Goal: Use online tool/utility: Utilize a website feature to perform a specific function

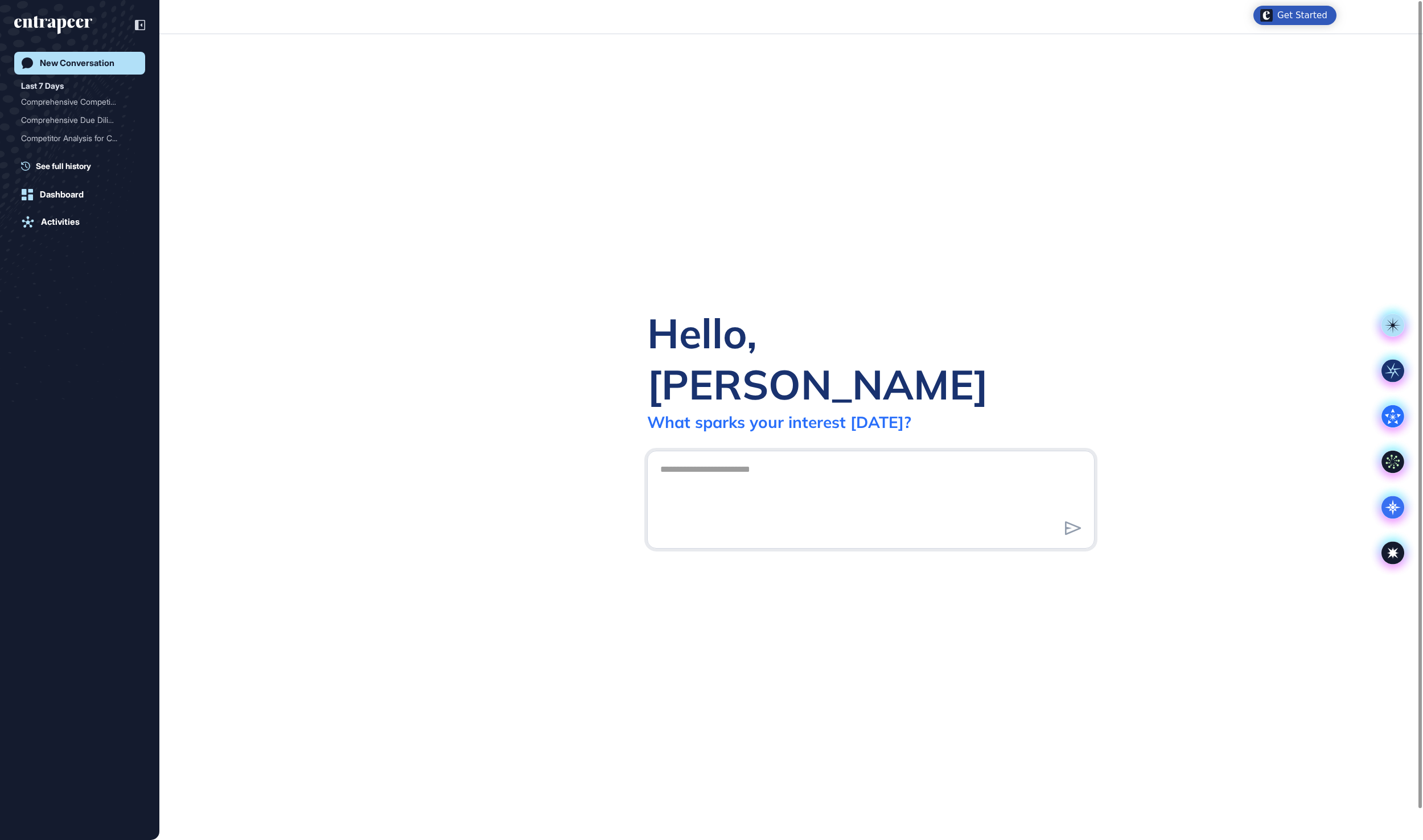
scroll to position [1, 1]
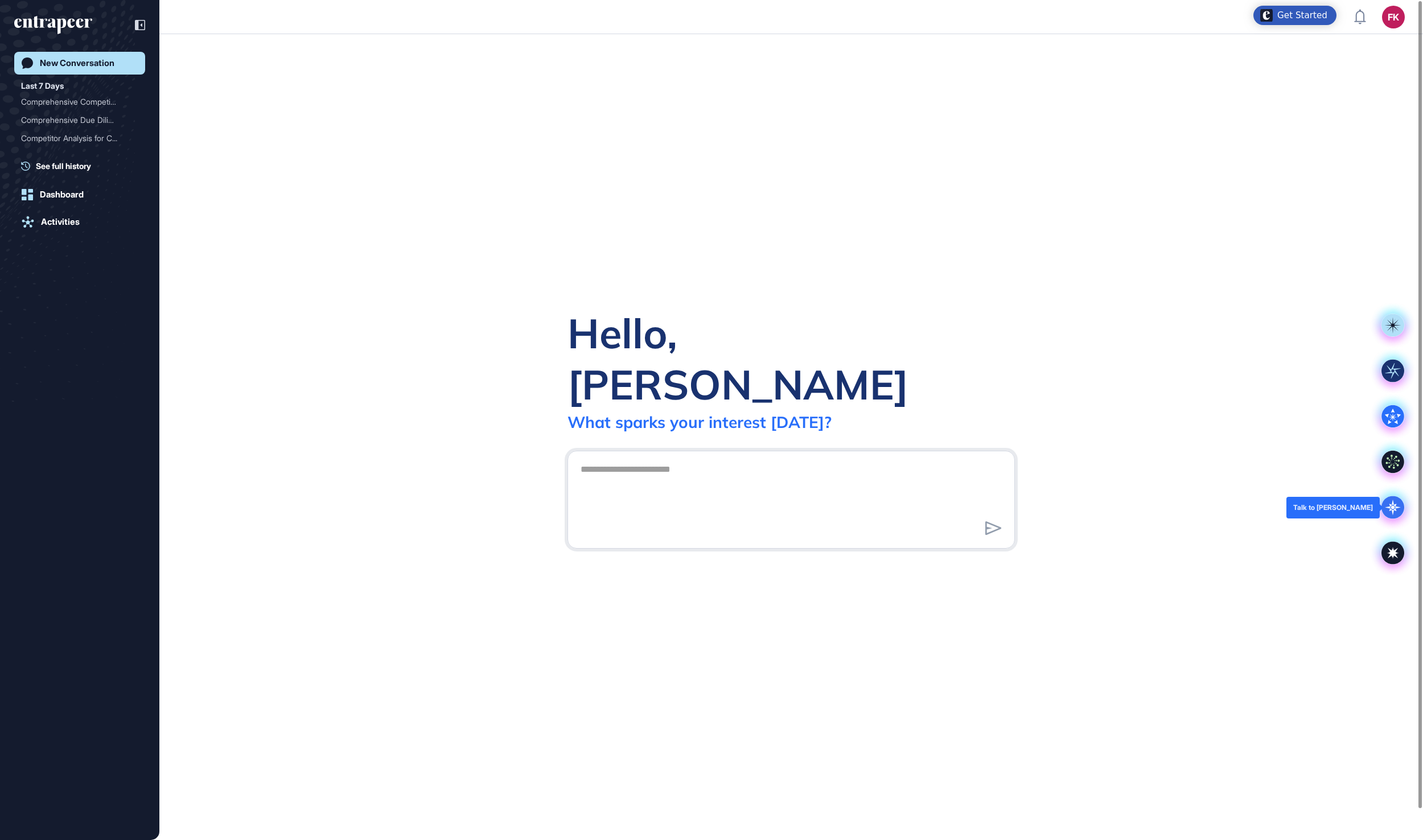
click at [1393, 509] on icon at bounding box center [1393, 507] width 4 height 4
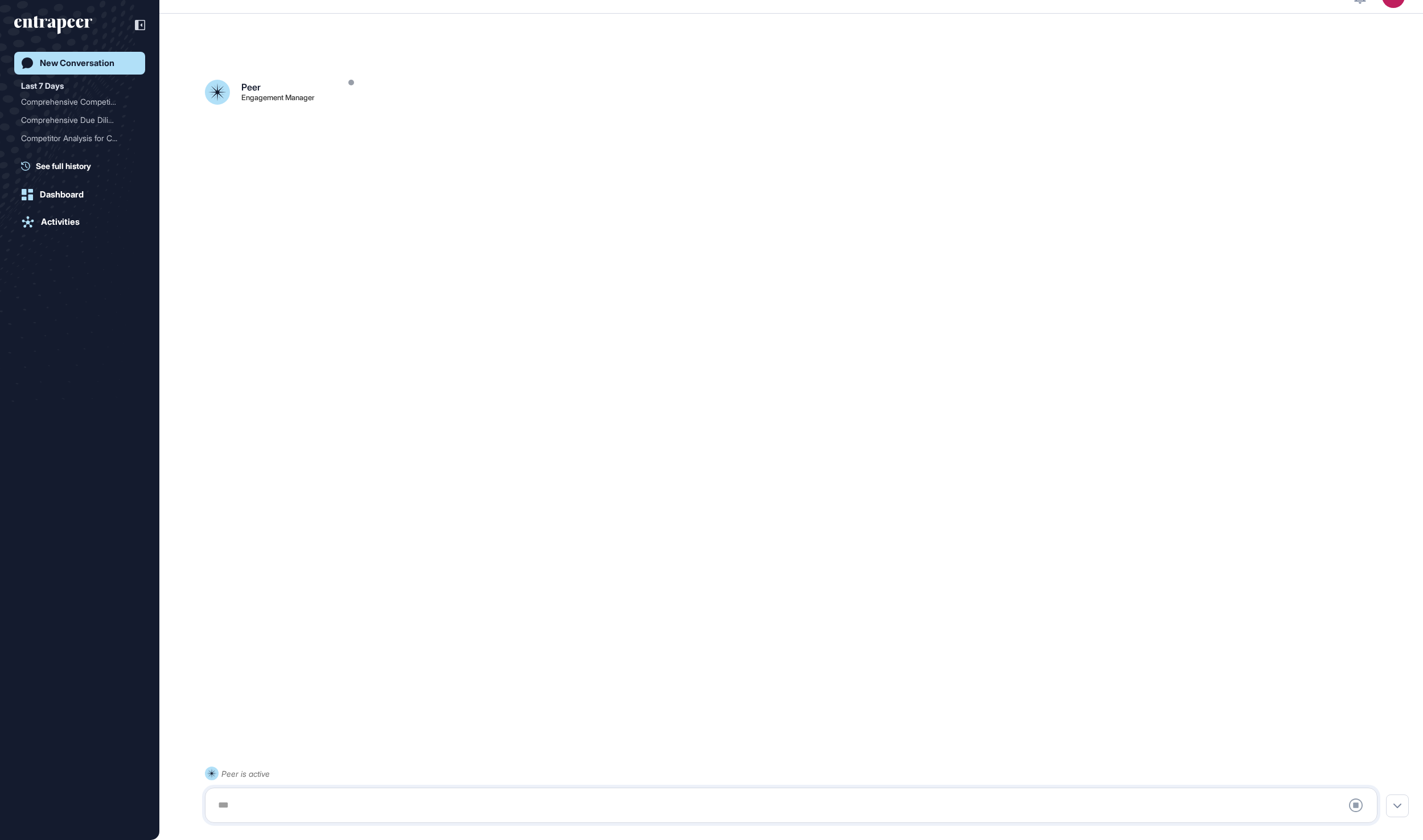
scroll to position [32, 0]
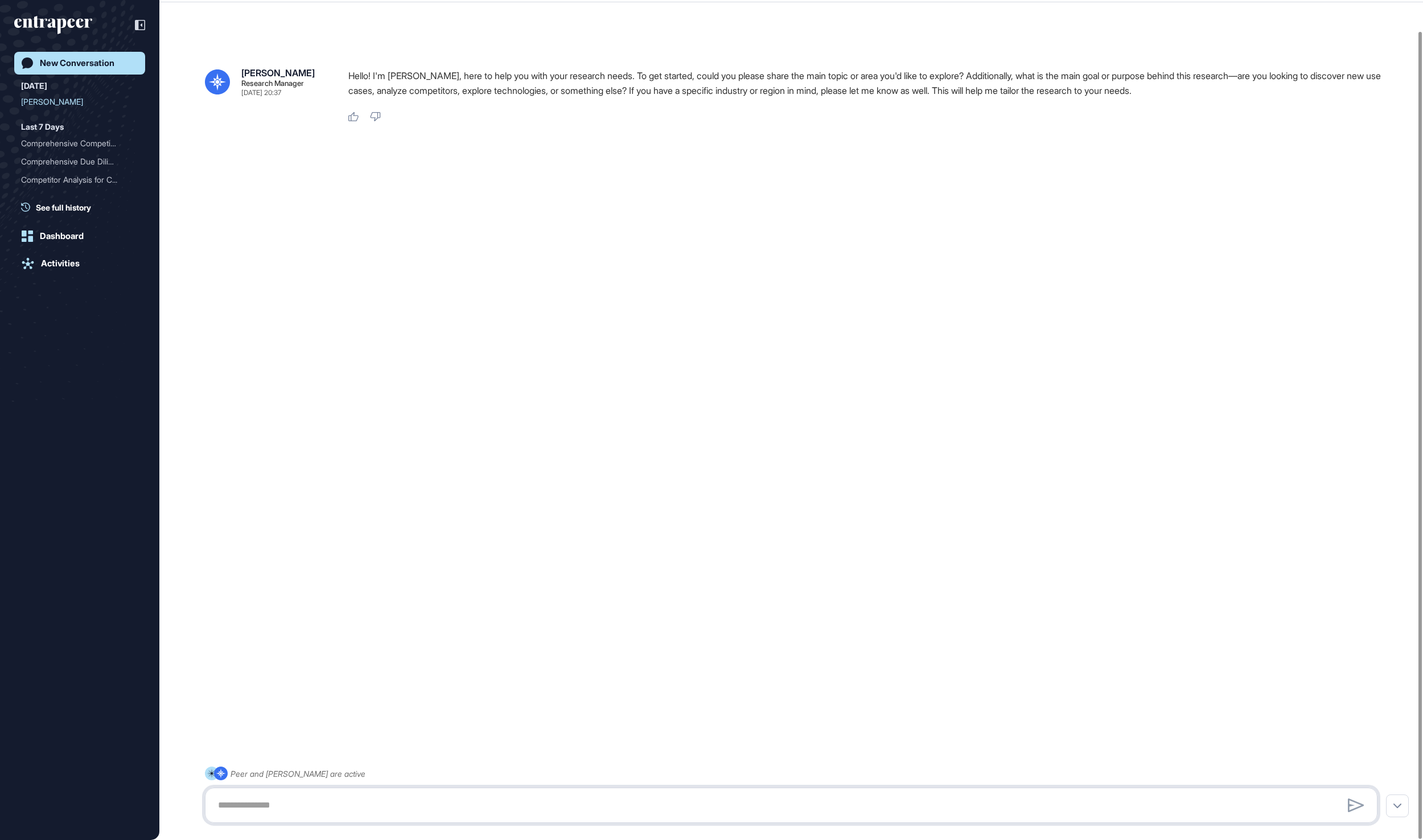
click at [292, 799] on textarea at bounding box center [791, 805] width 1160 height 23
paste textarea "**********"
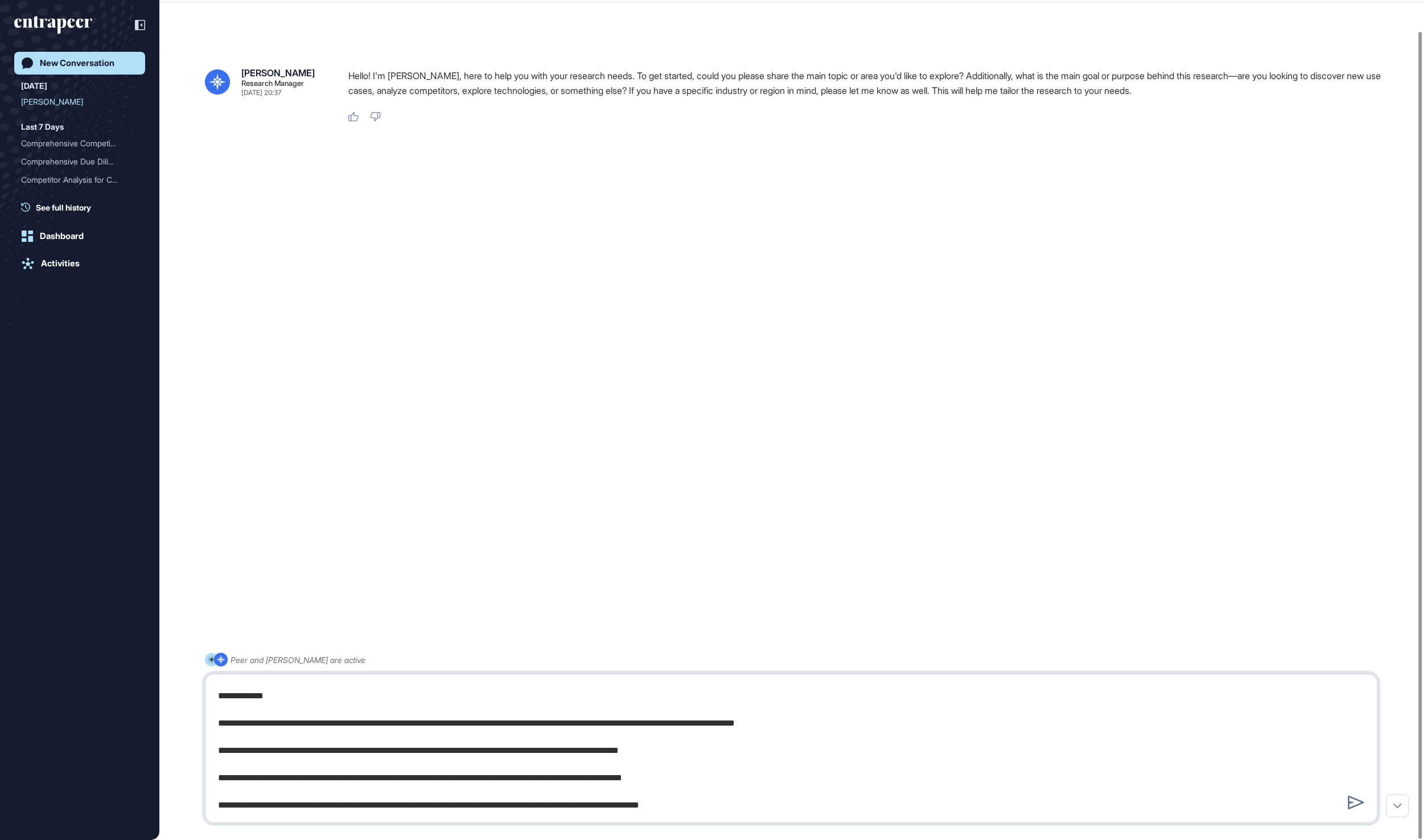
paste textarea "**********"
type textarea "**********"
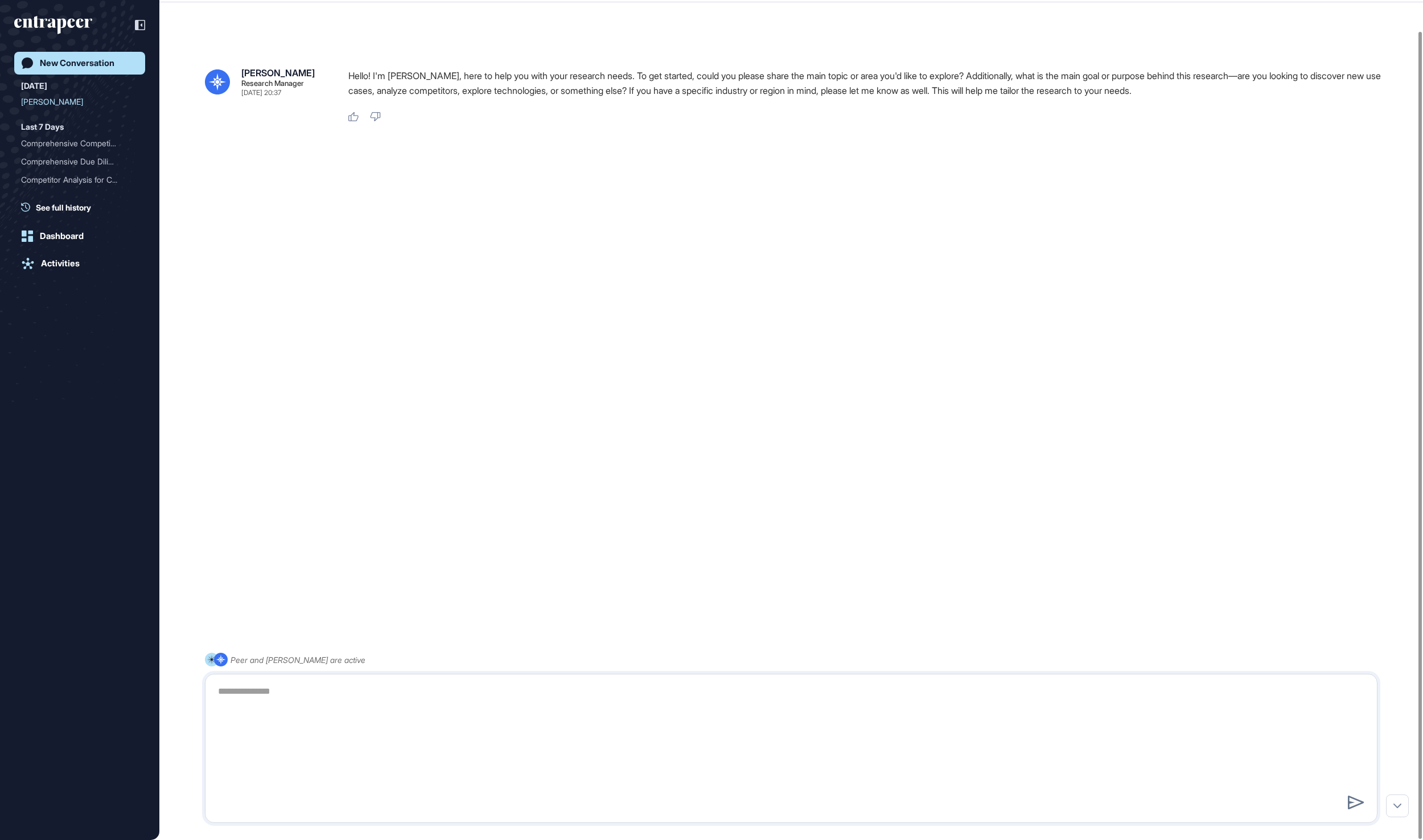
scroll to position [0, 0]
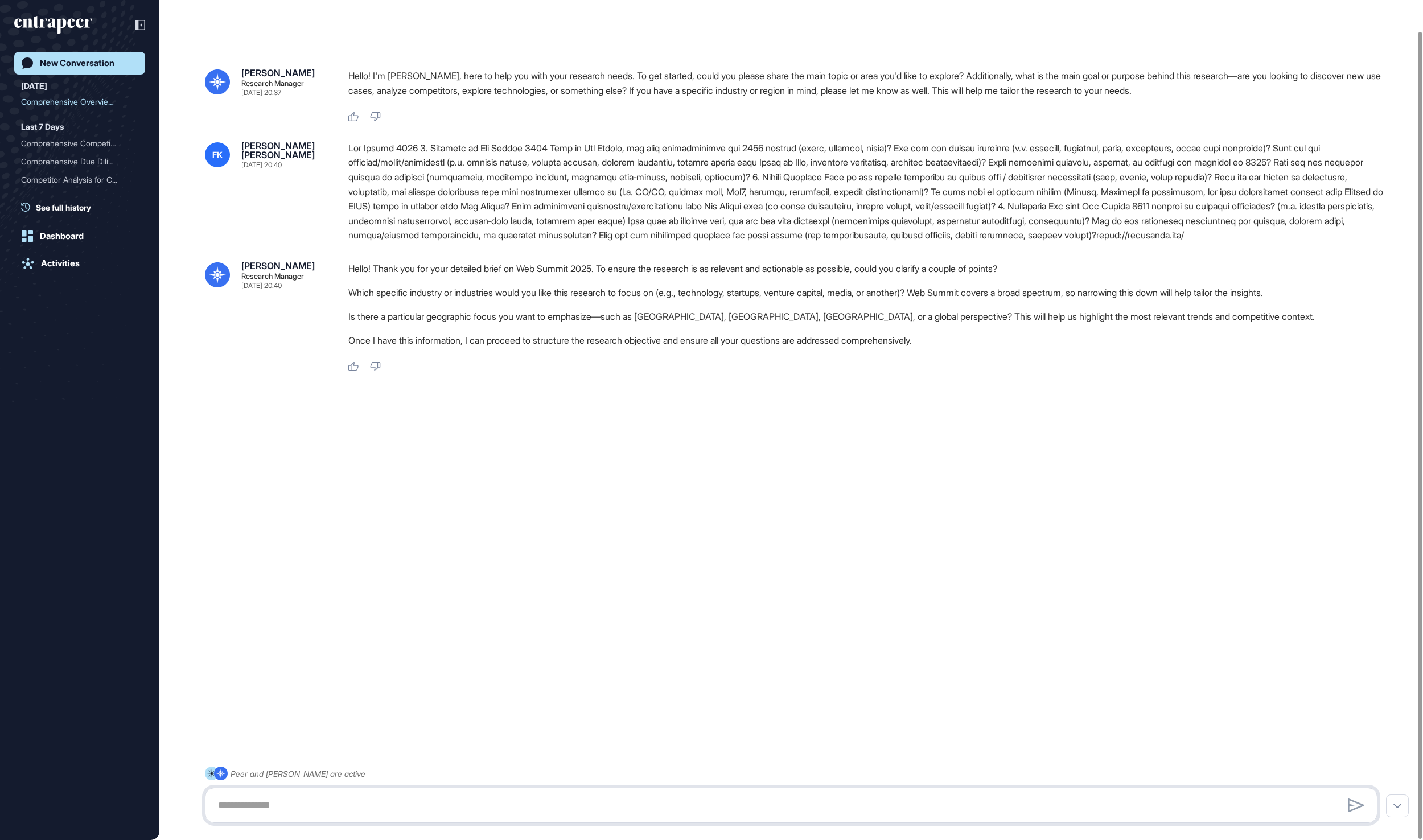
click at [649, 801] on textarea at bounding box center [790, 805] width 1159 height 23
type textarea "**"
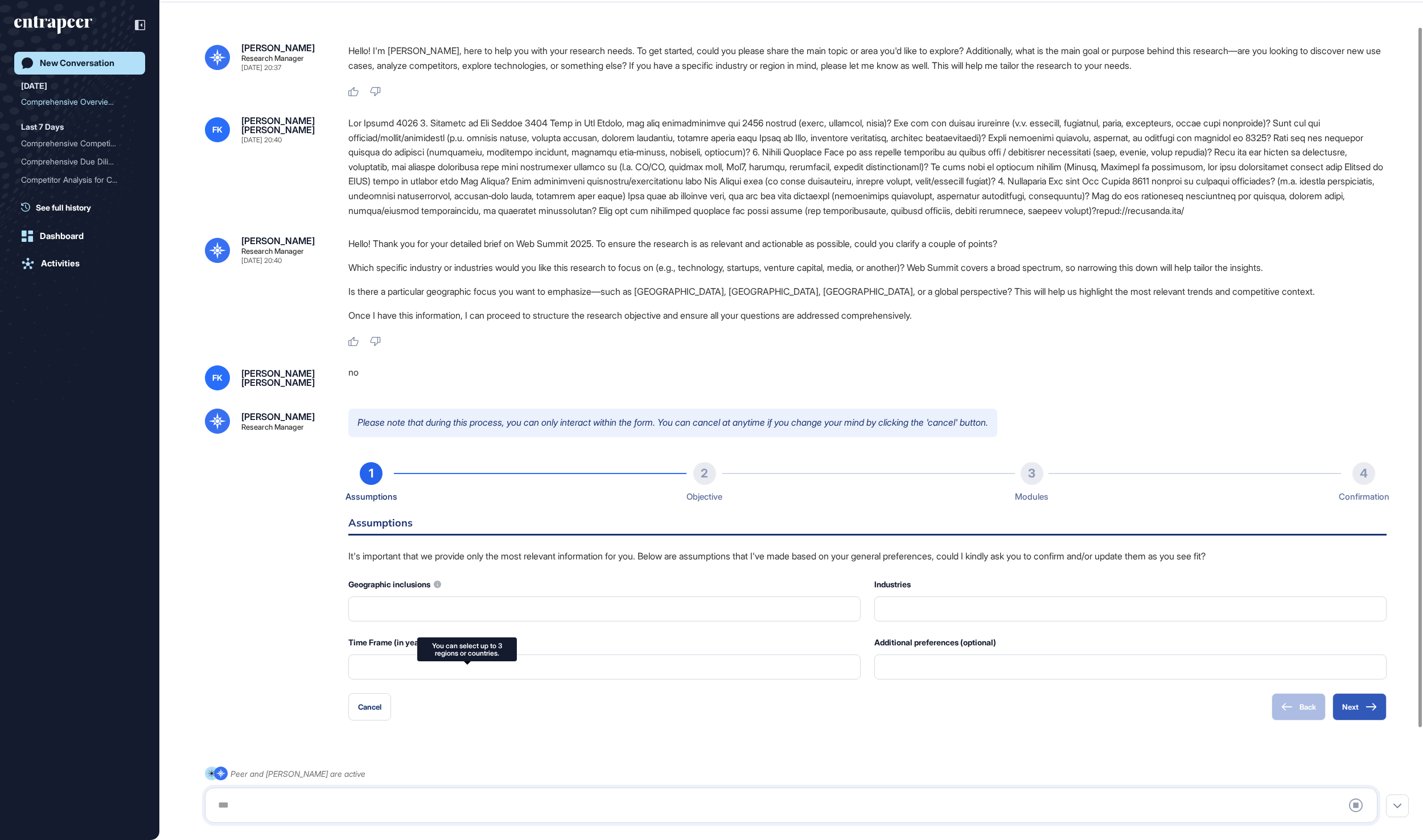
type input "**********"
type input "*"
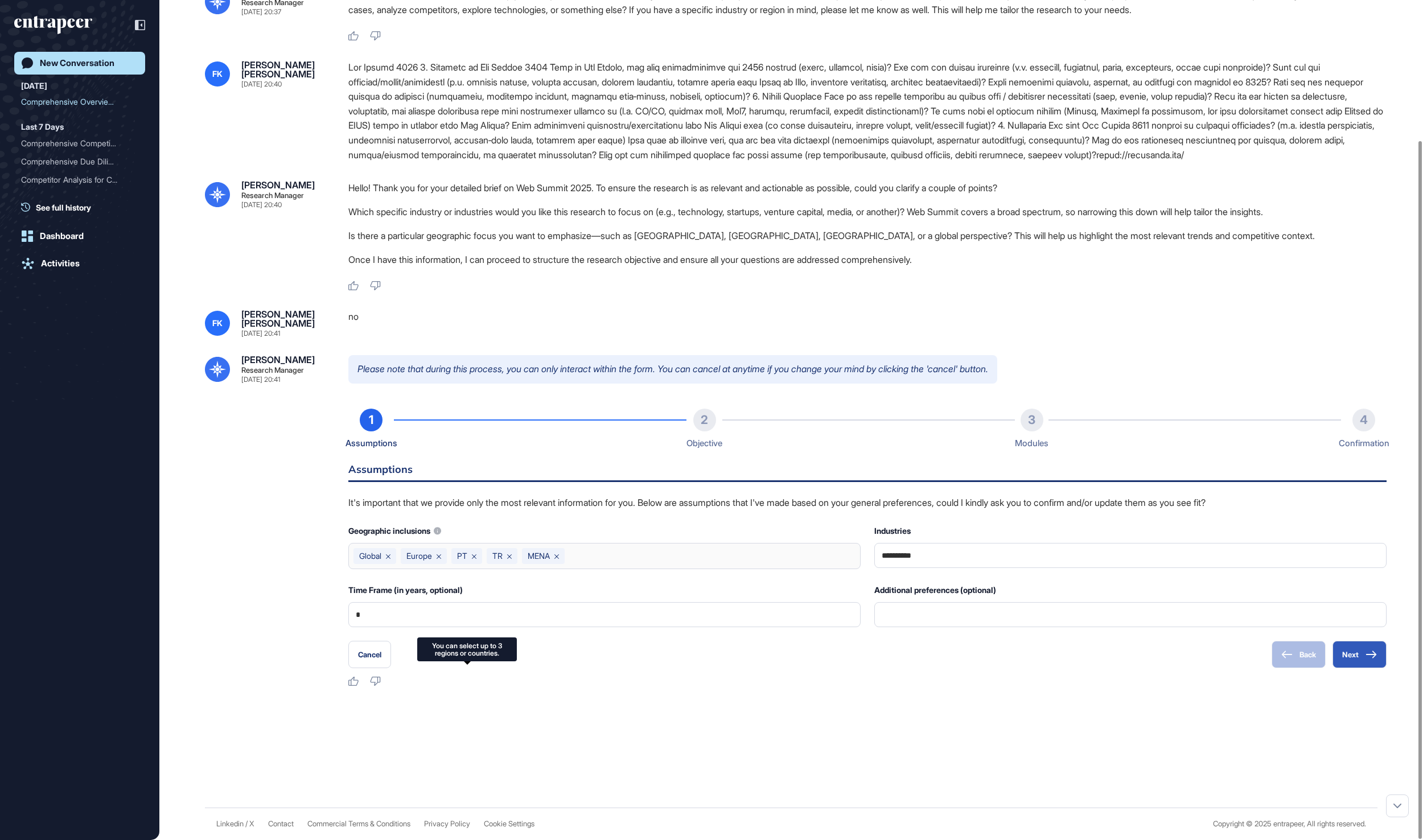
scroll to position [168, 0]
click at [1371, 659] on icon at bounding box center [1371, 654] width 11 height 8
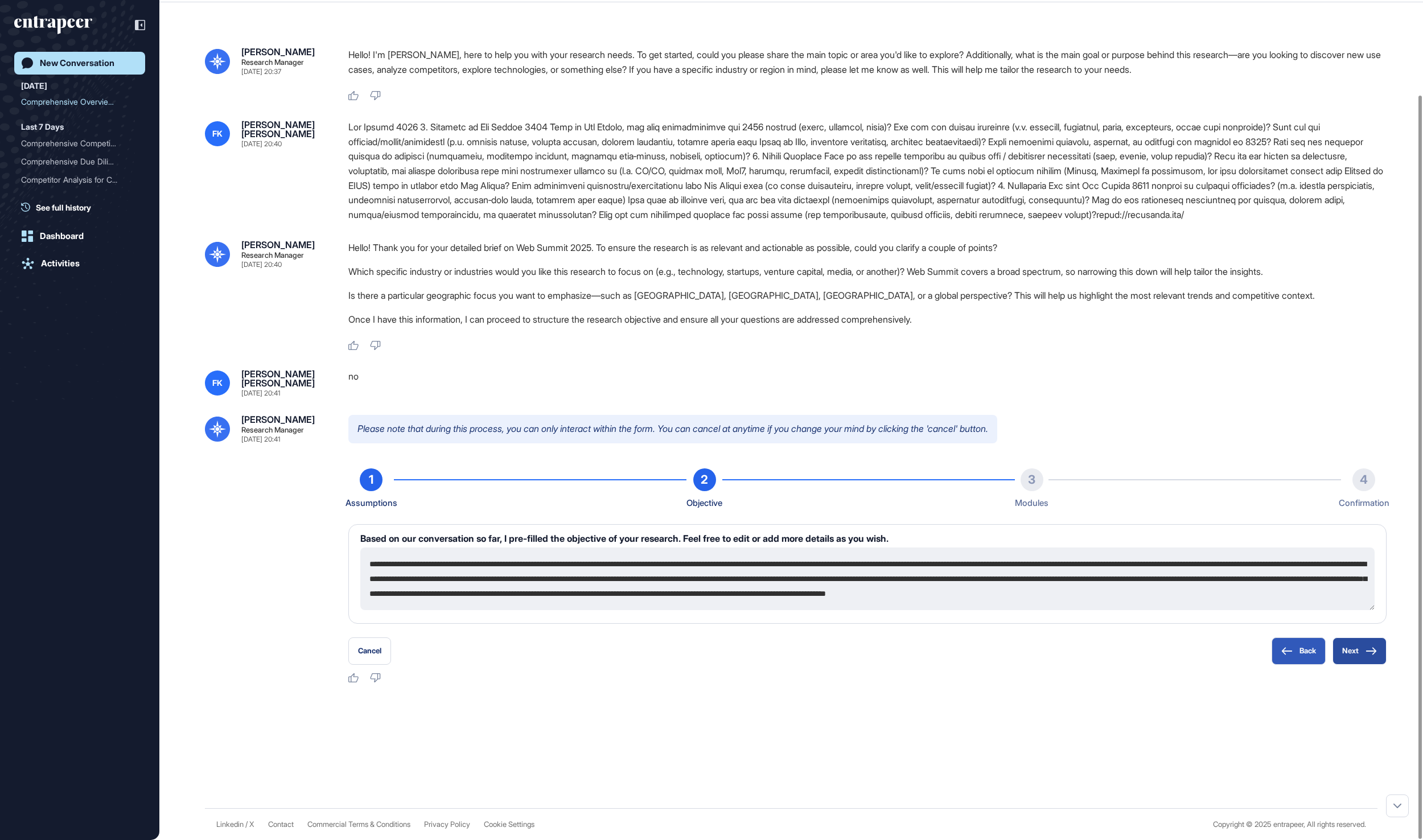
scroll to position [107, 0]
click at [1360, 657] on button "Next" at bounding box center [1360, 651] width 54 height 27
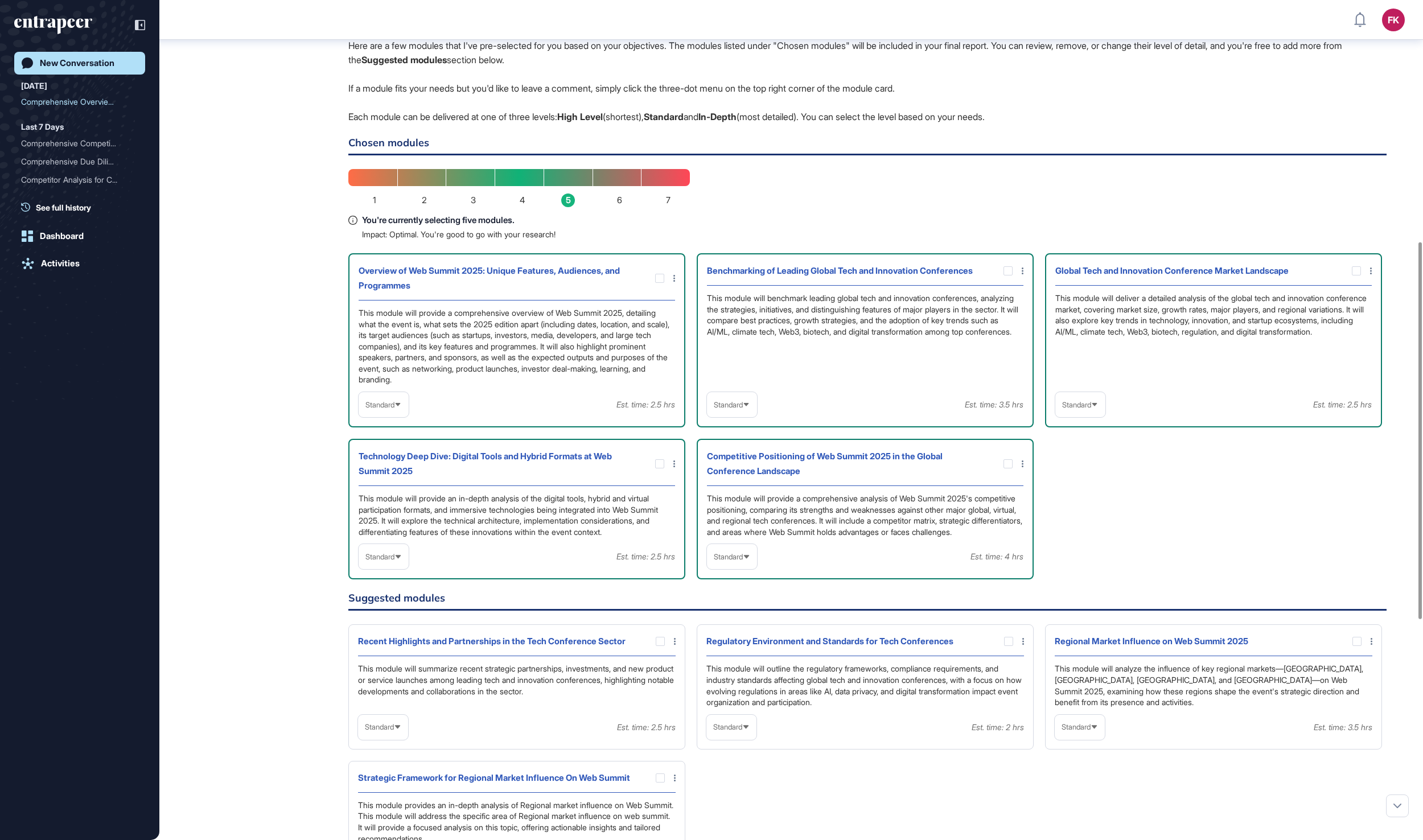
scroll to position [536, 0]
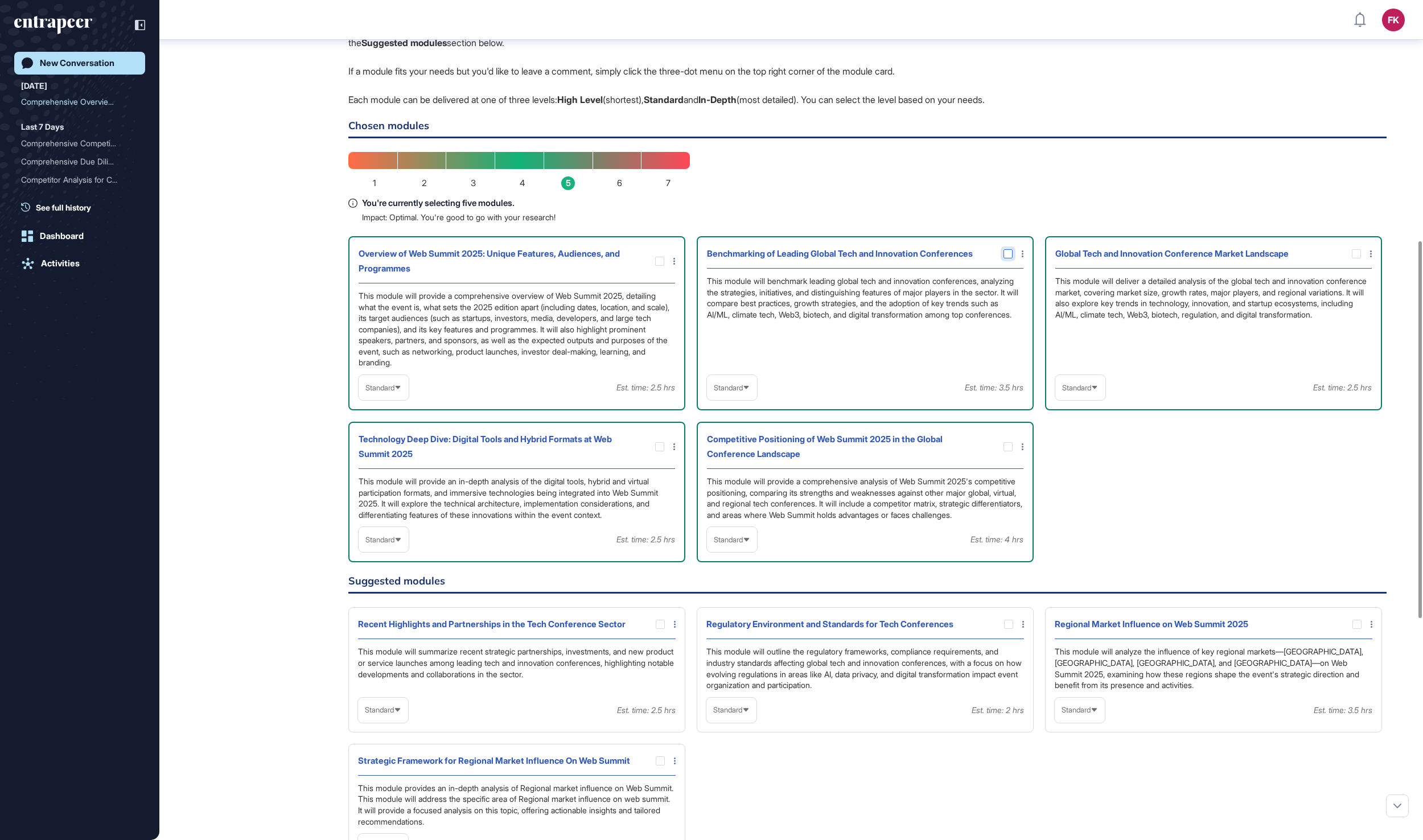
click at [0, 0] on icon at bounding box center [0, 0] width 0 height 0
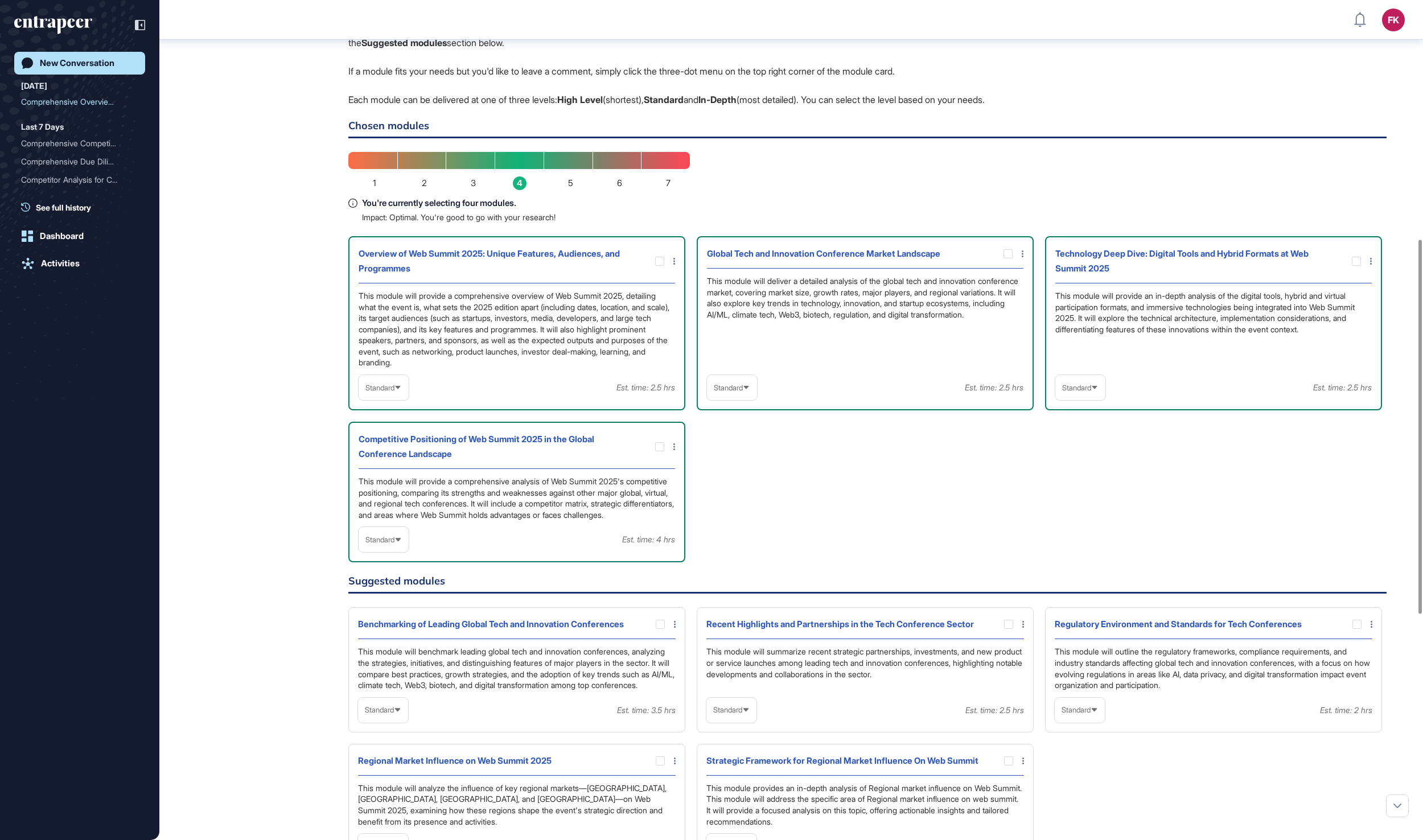
click at [1092, 392] on span "Standard" at bounding box center [1077, 388] width 29 height 8
click at [1080, 426] on li "High-Level" at bounding box center [1080, 415] width 43 height 23
click at [743, 392] on span "Standard" at bounding box center [728, 388] width 29 height 8
click at [748, 472] on li "In-depth" at bounding box center [732, 461] width 43 height 23
click at [741, 392] on span "In-depth" at bounding box center [728, 388] width 27 height 8
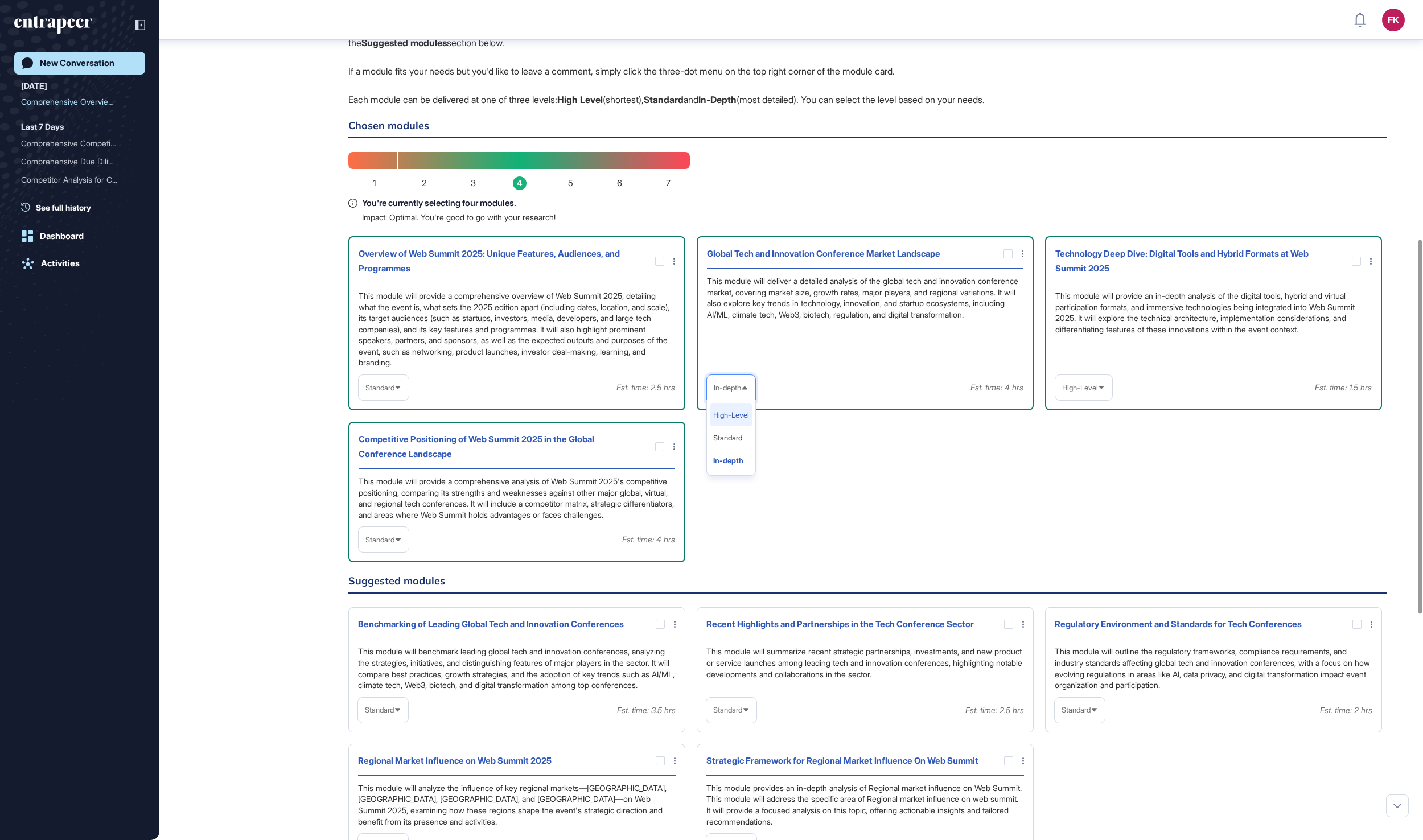
click at [744, 426] on li "High-Level" at bounding box center [731, 415] width 42 height 23
click at [388, 544] on span "Standard" at bounding box center [379, 540] width 29 height 8
click at [390, 624] on li "In-depth" at bounding box center [384, 612] width 43 height 23
click at [390, 392] on span "Standard" at bounding box center [379, 388] width 29 height 8
click at [387, 426] on li "High-Level" at bounding box center [384, 415] width 43 height 23
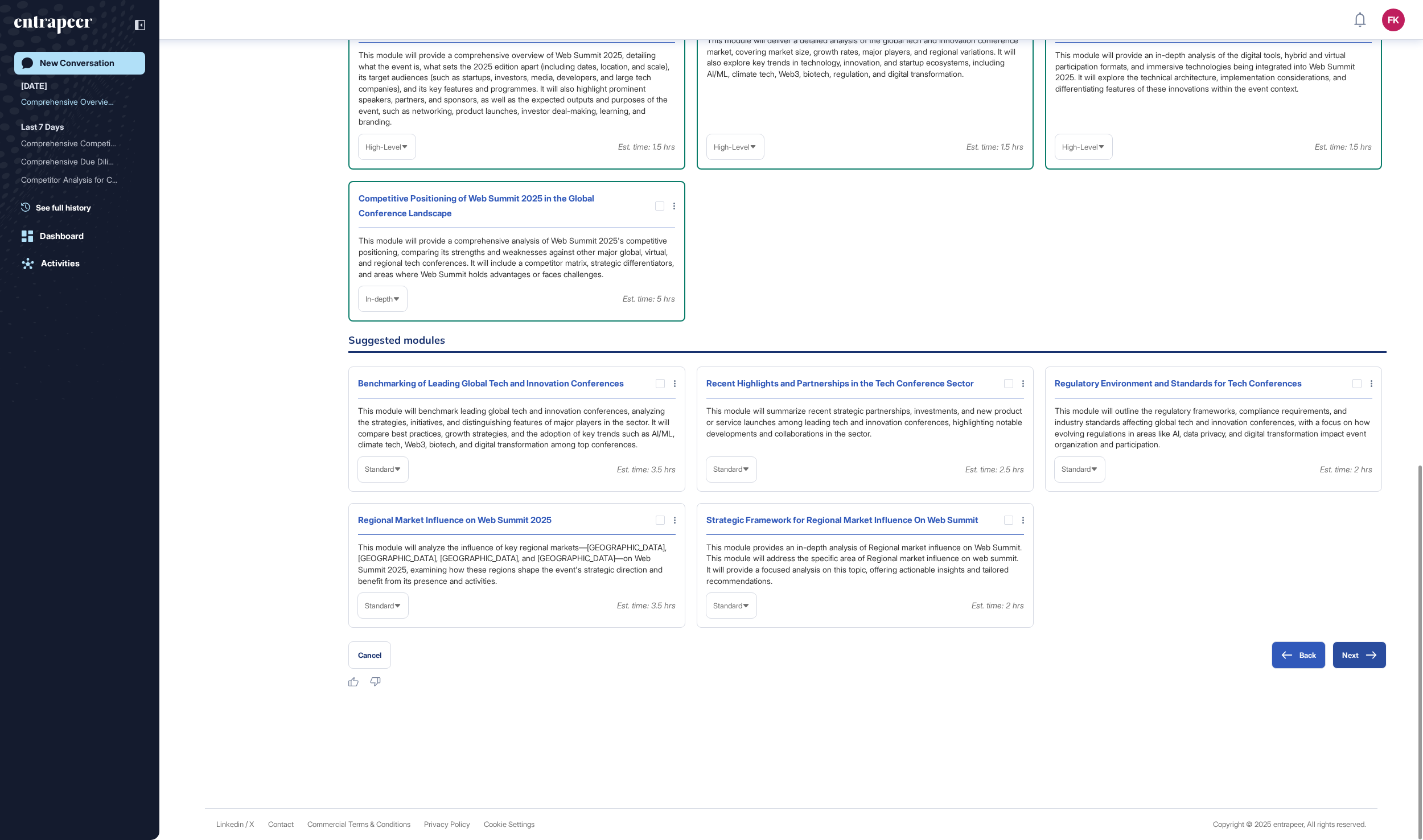
click at [1348, 650] on button "Next" at bounding box center [1360, 655] width 54 height 27
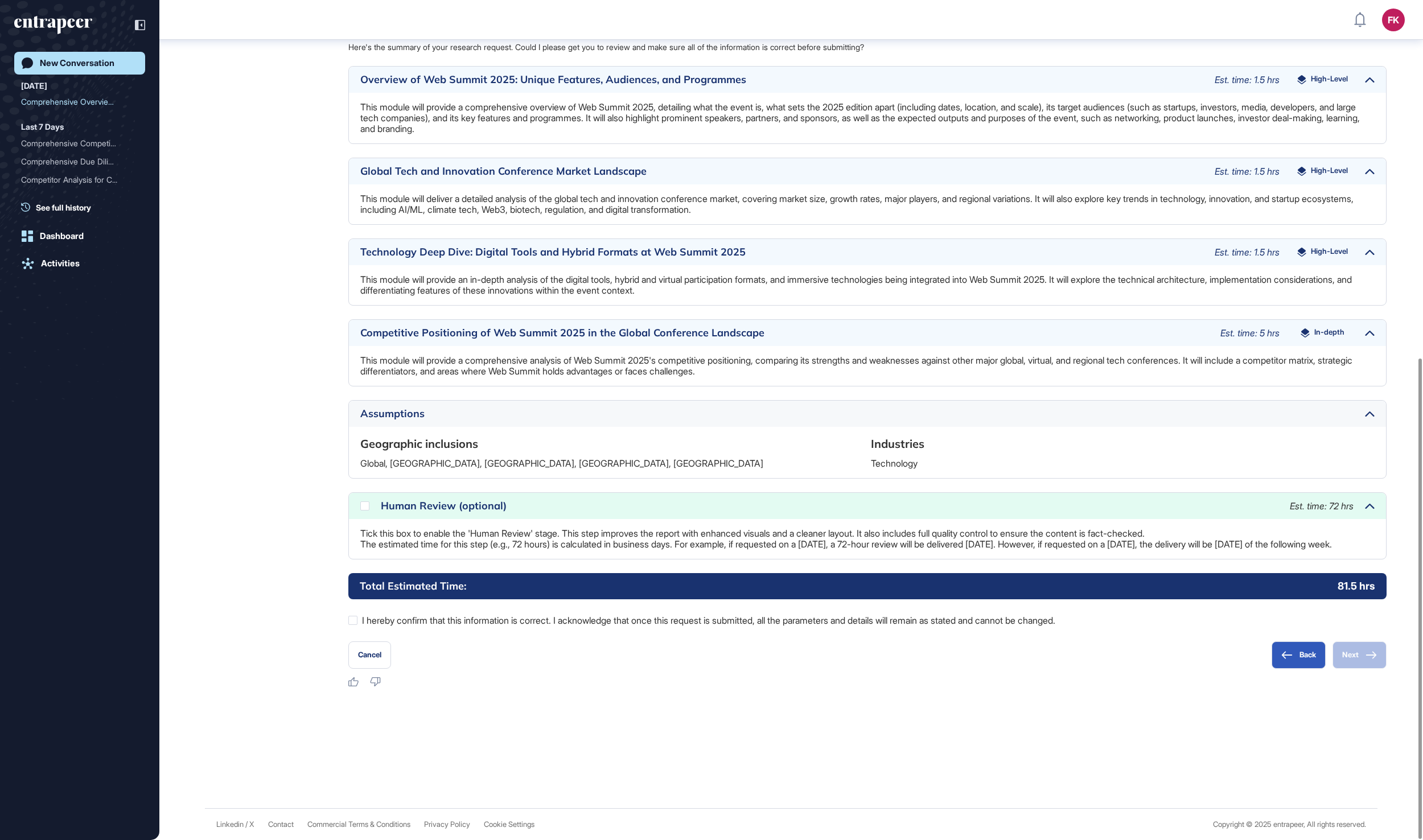
scroll to position [625, 0]
click at [368, 502] on div at bounding box center [365, 506] width 9 height 9
click at [350, 622] on div at bounding box center [353, 620] width 9 height 9
click at [1351, 662] on button "Next" at bounding box center [1360, 655] width 54 height 27
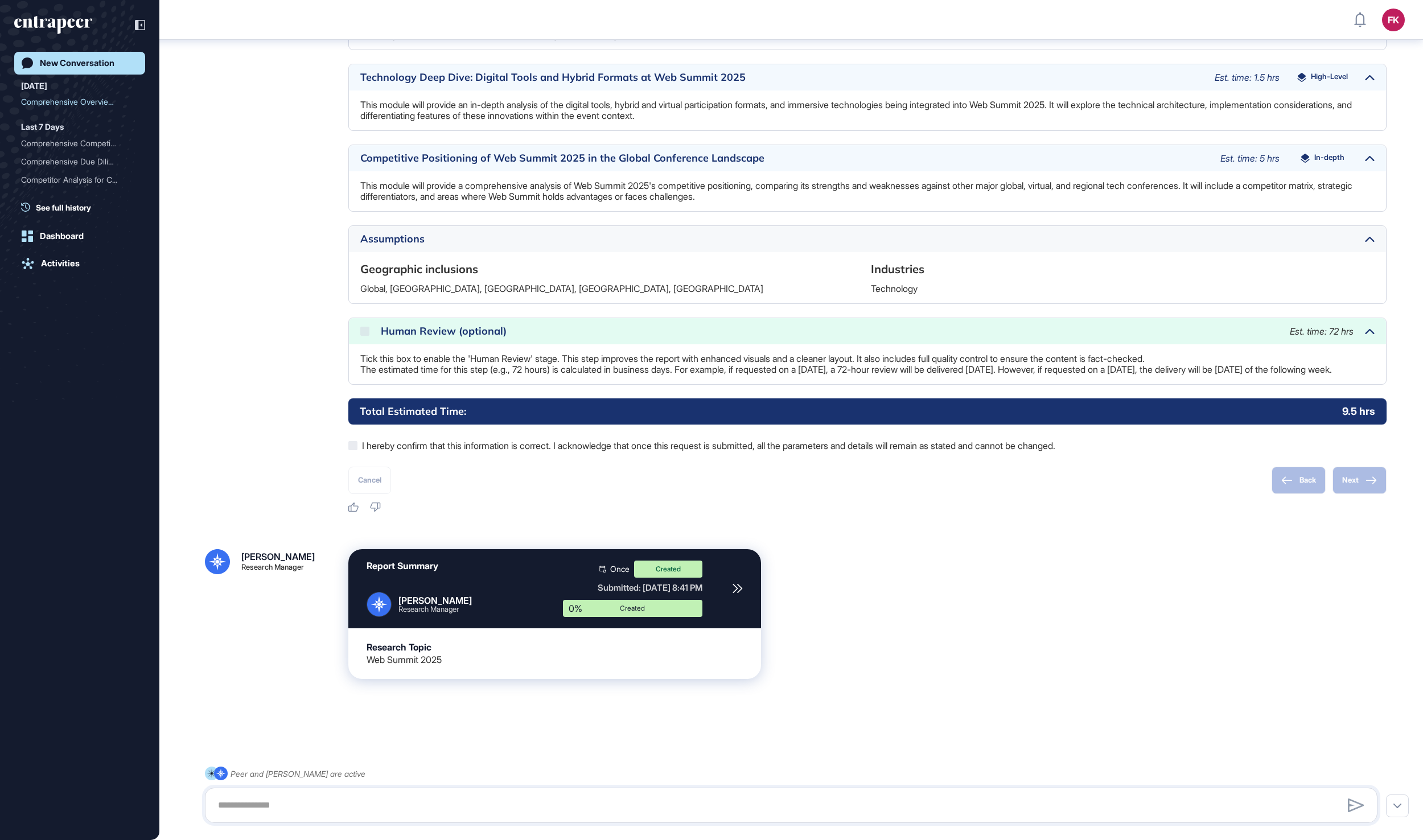
scroll to position [755, 0]
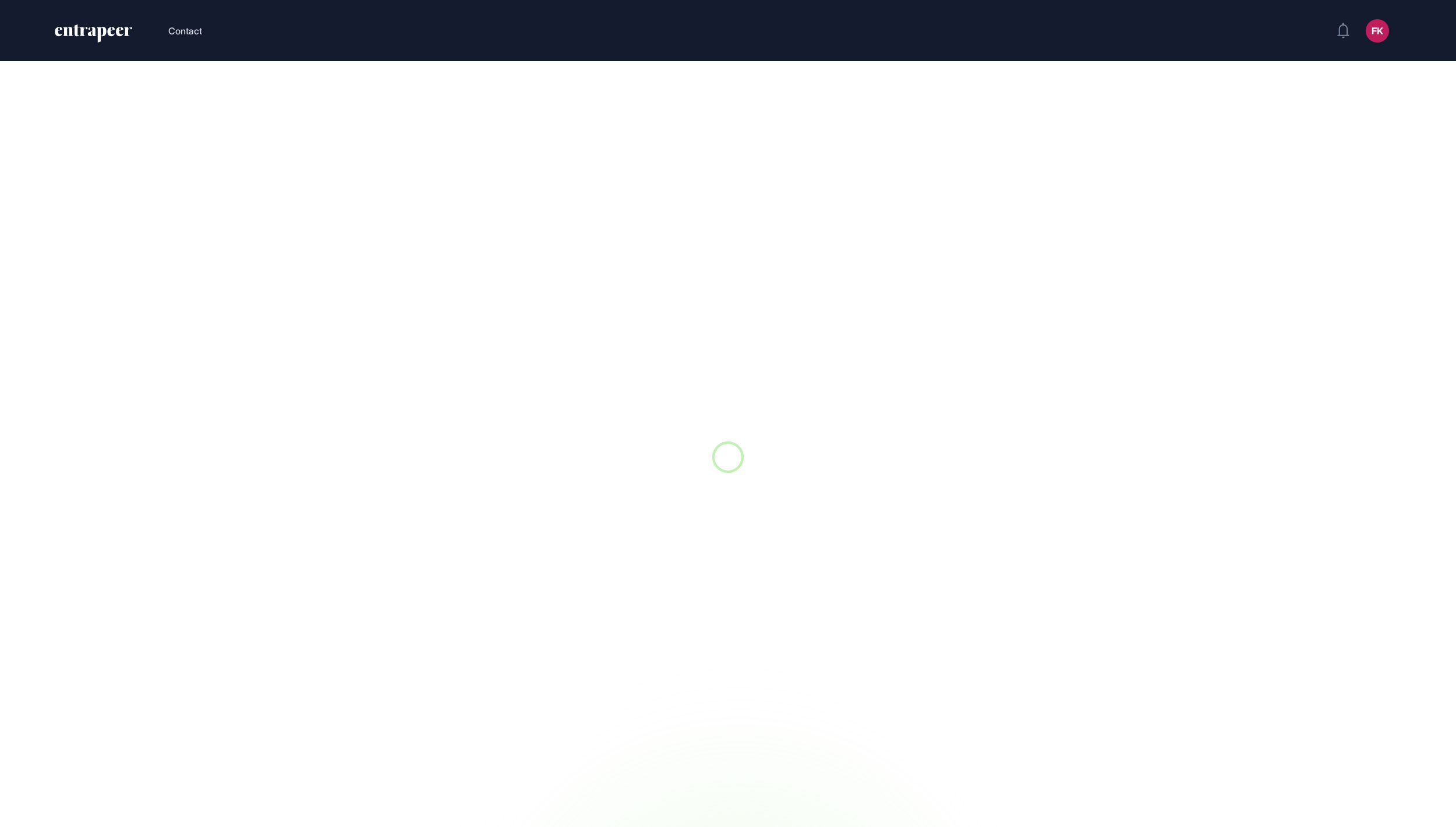
scroll to position [1, 1]
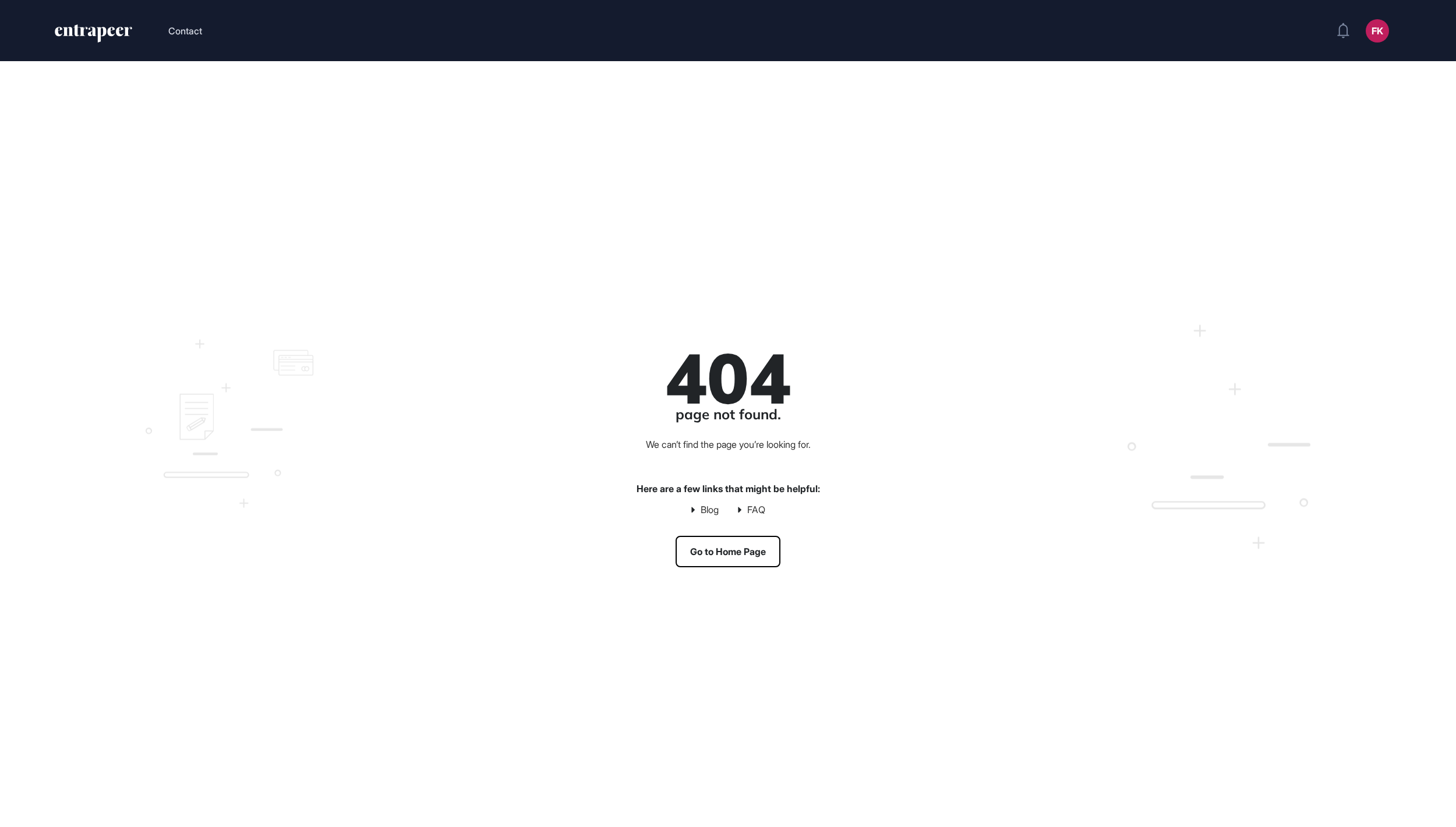
scroll to position [1, 1]
